Goal: Task Accomplishment & Management: Manage account settings

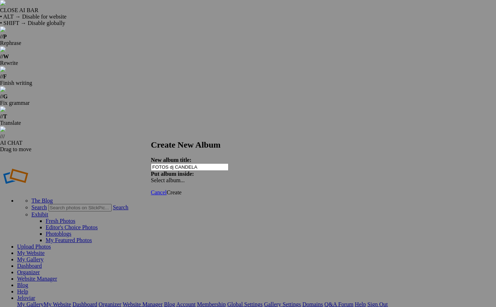
type input "FOTOS [PERSON_NAME]"
click at [185, 177] on span "Select album..." at bounding box center [168, 180] width 34 height 6
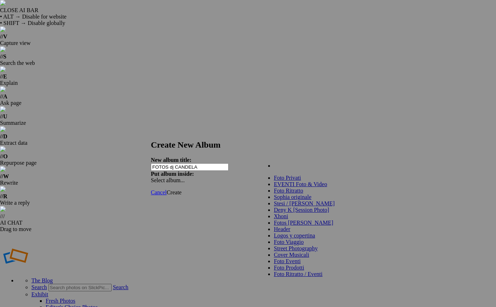
click at [280, 164] on div "My Albums Foto Privati Ana Farmaci EVENTI Foto & Video Linda - Tagomago Concier…" at bounding box center [300, 162] width 81 height 10
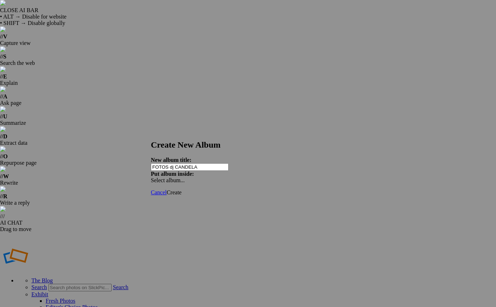
click at [226, 177] on div "Select album..." at bounding box center [188, 180] width 75 height 6
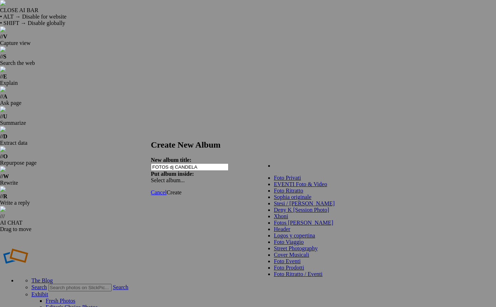
click at [291, 159] on div "My Albums Foto Privati Ana Farmaci EVENTI Foto & Video Linda - Tagomago Concier…" at bounding box center [300, 162] width 81 height 10
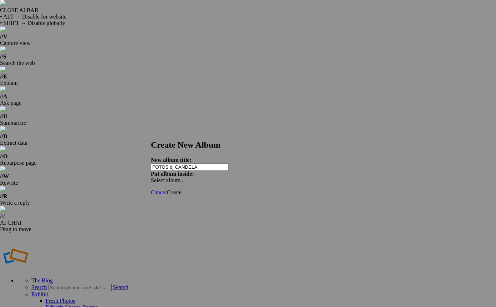
click at [182, 189] on span "Create" at bounding box center [174, 192] width 15 height 6
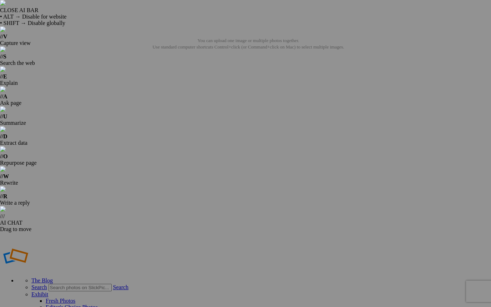
type input "FOTOS [PERSON_NAME]"
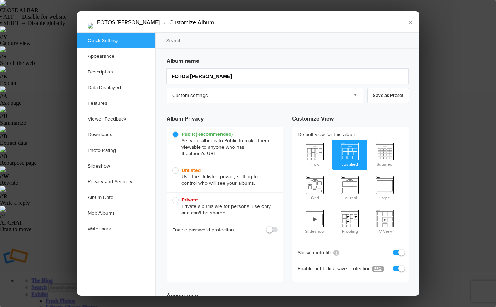
click at [174, 172] on span "Unlisted Use the Unlisted privacy setting to control who will see your albums." at bounding box center [223, 176] width 102 height 19
click at [172, 167] on input "Unlisted Use the Unlisted privacy setting to control who will see your albums." at bounding box center [172, 167] width 0 height 0
radio input "true"
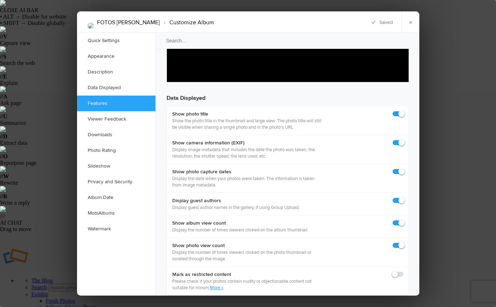
scroll to position [1035, 0]
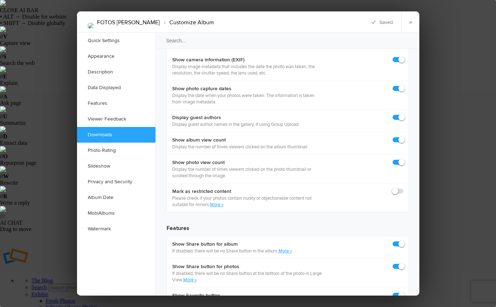
click at [88, 137] on link "Downloads" at bounding box center [116, 135] width 79 height 16
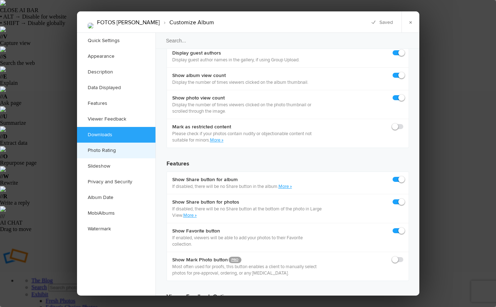
scroll to position [1106, 0]
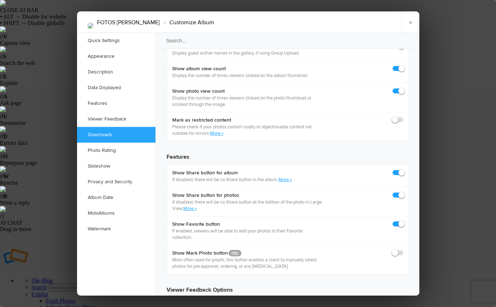
click at [424, 130] on div at bounding box center [248, 153] width 496 height 307
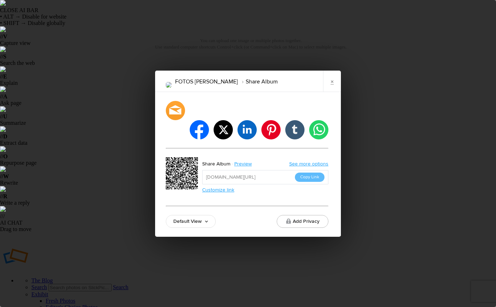
click at [223, 187] on link "Customize link" at bounding box center [218, 190] width 32 height 6
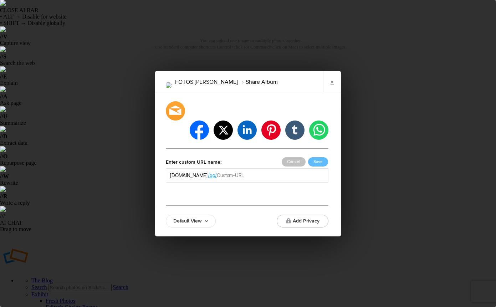
click at [254, 172] on input "text" at bounding box center [271, 175] width 108 height 7
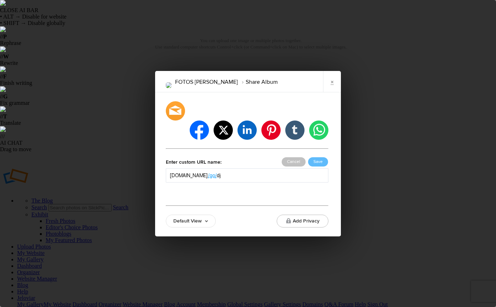
type input "d"
type input "laparashow"
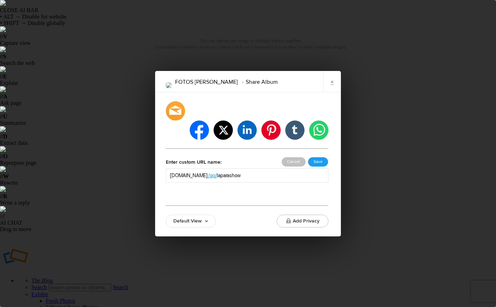
click at [318, 157] on button "Save" at bounding box center [318, 161] width 20 height 9
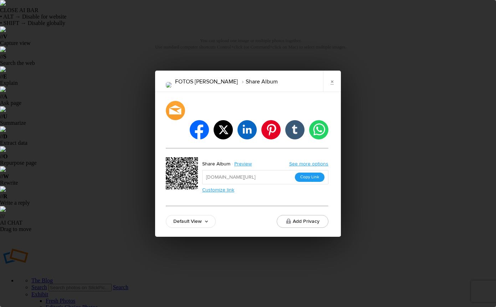
click at [305, 173] on button "Copy Link" at bounding box center [310, 177] width 30 height 9
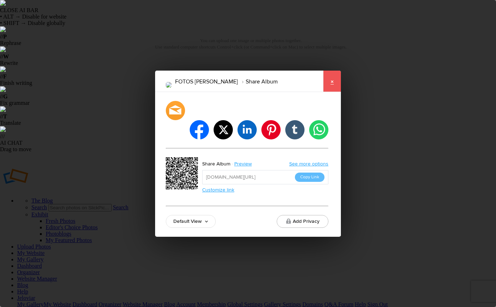
click at [334, 89] on link "×" at bounding box center [332, 81] width 18 height 21
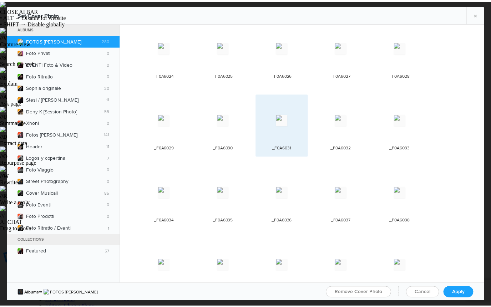
scroll to position [464, 0]
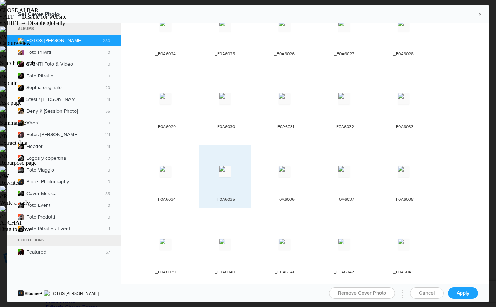
click at [219, 166] on img at bounding box center [224, 171] width 11 height 11
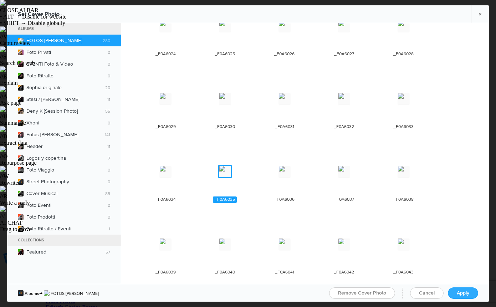
click at [470, 293] on link "Apply" at bounding box center [463, 293] width 30 height 11
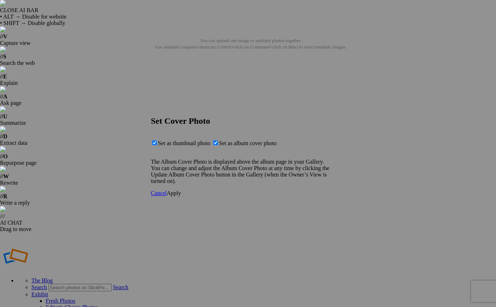
click at [181, 196] on span "Apply" at bounding box center [174, 193] width 14 height 6
